Goal: Task Accomplishment & Management: Use online tool/utility

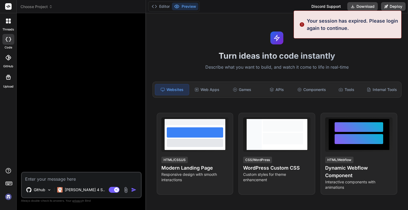
click at [9, 198] on img at bounding box center [8, 196] width 9 height 9
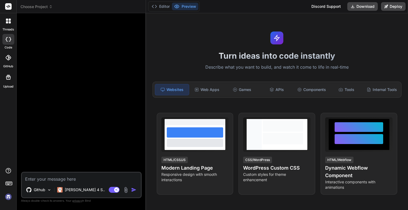
type textarea "x"
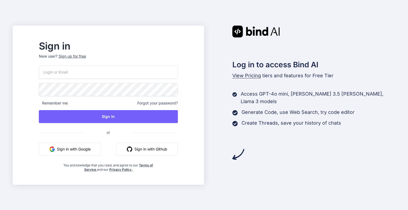
click at [92, 73] on input "email" at bounding box center [108, 72] width 139 height 13
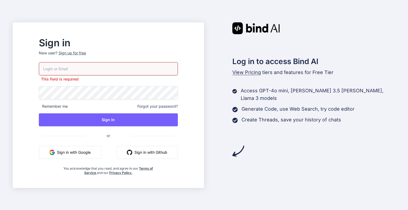
type input "nydigital.io@outlook.com"
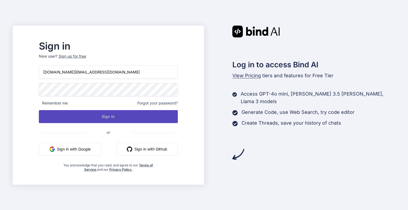
click at [106, 119] on button "Sign In" at bounding box center [108, 116] width 139 height 13
click at [119, 114] on button "Sign In" at bounding box center [108, 116] width 139 height 13
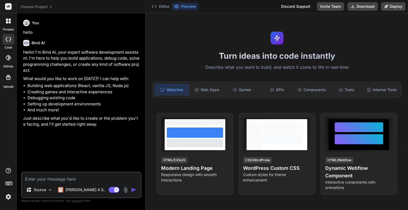
click at [8, 21] on icon at bounding box center [8, 21] width 5 height 5
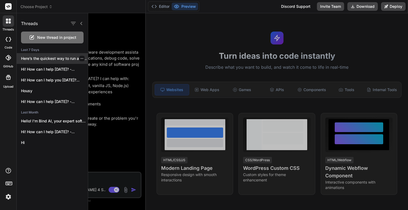
click at [58, 57] on p "Here’s the quickest way to run and..." at bounding box center [54, 58] width 67 height 5
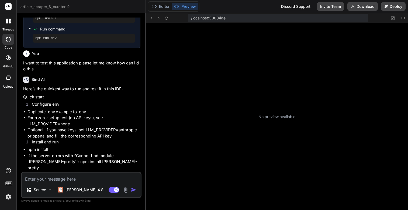
scroll to position [3057, 0]
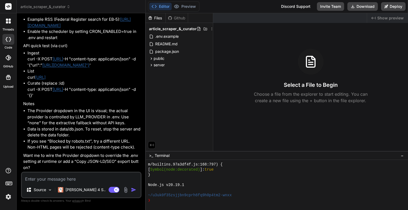
click at [9, 22] on icon at bounding box center [10, 22] width 2 height 2
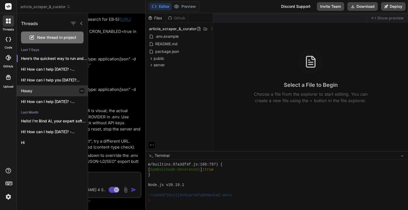
click at [36, 93] on p "Housy" at bounding box center [54, 90] width 67 height 5
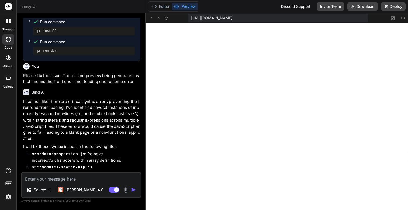
scroll to position [0, 0]
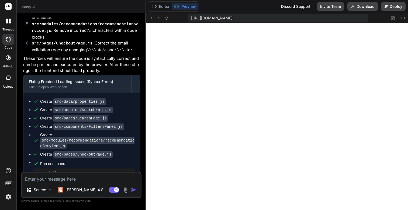
type textarea "x"
